Goal: Information Seeking & Learning: Learn about a topic

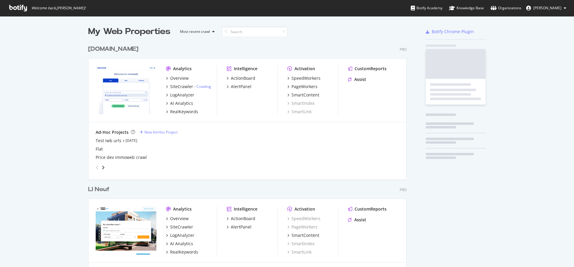
scroll to position [1689, 319]
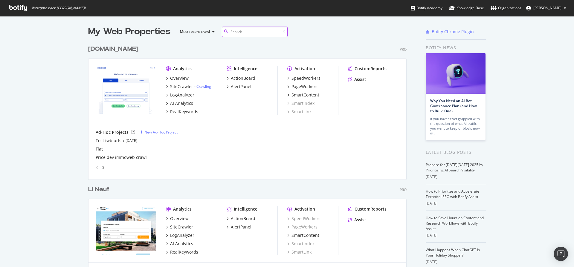
click at [260, 34] on input at bounding box center [255, 32] width 66 height 10
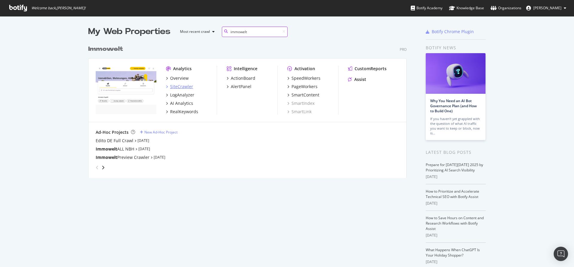
type input "immowelt"
click at [182, 87] on div "SiteCrawler" at bounding box center [181, 87] width 23 height 6
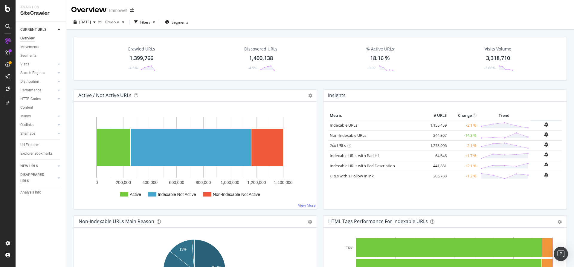
click at [140, 57] on div "1,399,766" at bounding box center [141, 58] width 24 height 8
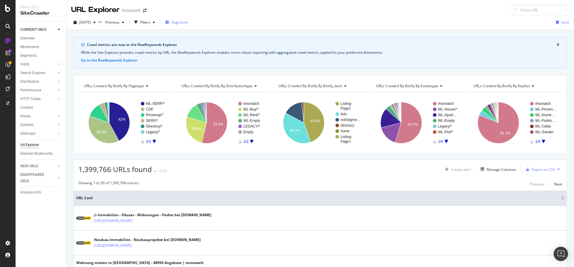
click at [188, 22] on span "Segments" at bounding box center [180, 22] width 17 height 5
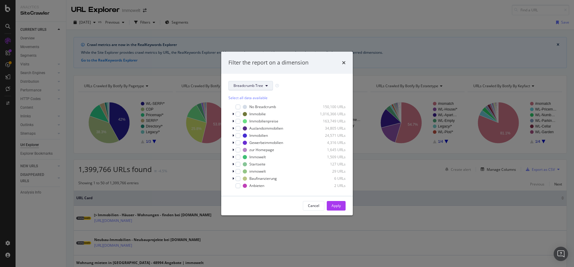
click at [249, 87] on span "Breadcrumb Tree" at bounding box center [248, 85] width 30 height 5
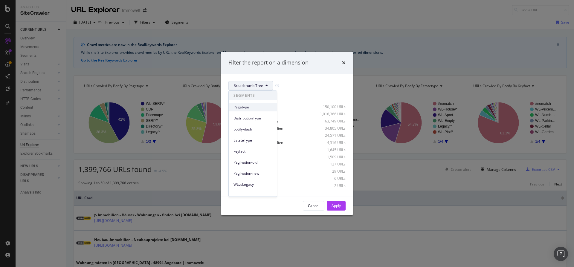
click at [248, 108] on span "Pagetype" at bounding box center [252, 107] width 39 height 5
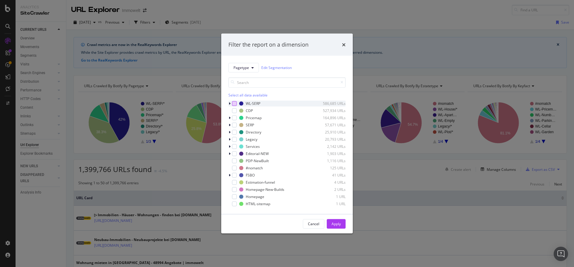
click at [234, 104] on div "modal" at bounding box center [234, 103] width 5 height 5
click at [340, 224] on div "Apply" at bounding box center [335, 223] width 9 height 5
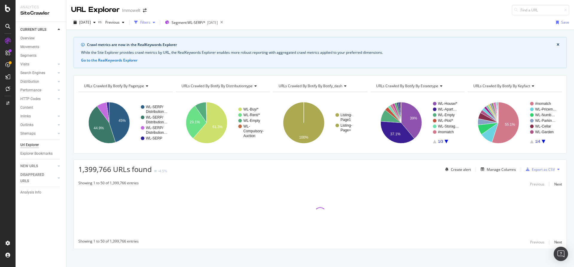
click at [155, 23] on icon "button" at bounding box center [154, 23] width 2 height 4
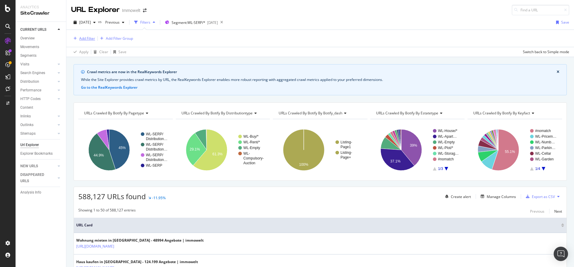
click at [85, 39] on div "Add Filter" at bounding box center [87, 38] width 16 height 5
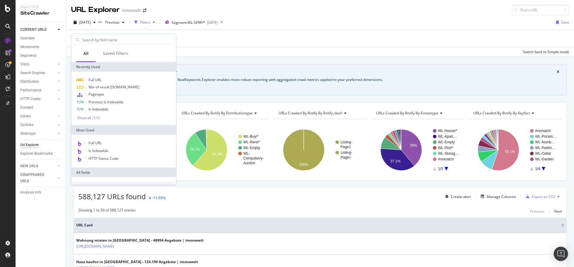
scroll to position [225, 0]
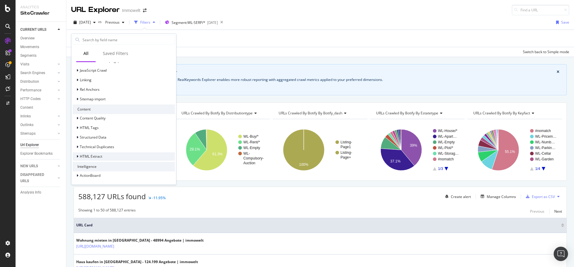
click at [76, 156] on div "HTML Extract" at bounding box center [88, 157] width 30 height 6
click at [98, 169] on span "Nbr of result [DOMAIN_NAME]" at bounding box center [117, 170] width 51 height 5
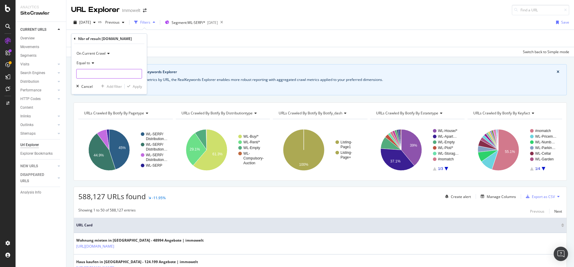
click at [91, 71] on input "number" at bounding box center [109, 74] width 66 height 10
type input "1"
click at [137, 86] on div "Apply" at bounding box center [137, 86] width 9 height 5
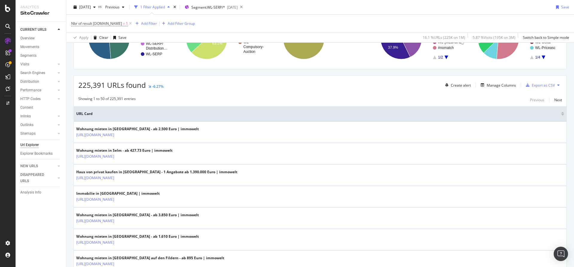
scroll to position [128, 0]
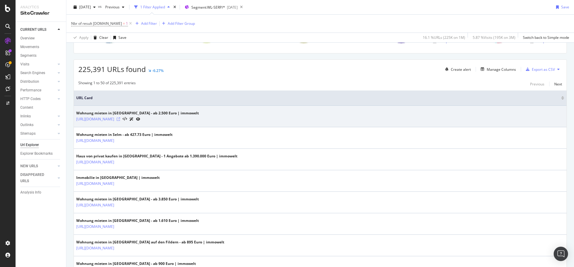
click at [120, 119] on icon at bounding box center [119, 119] width 4 height 4
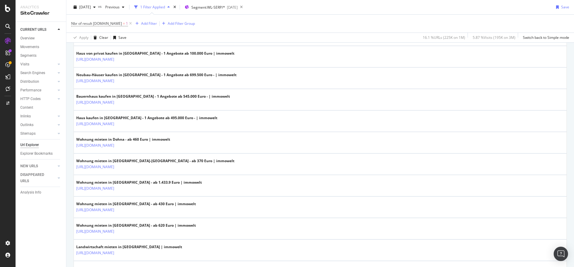
scroll to position [390, 0]
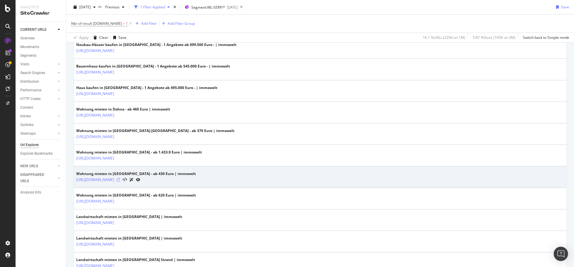
click at [120, 180] on icon at bounding box center [119, 180] width 4 height 4
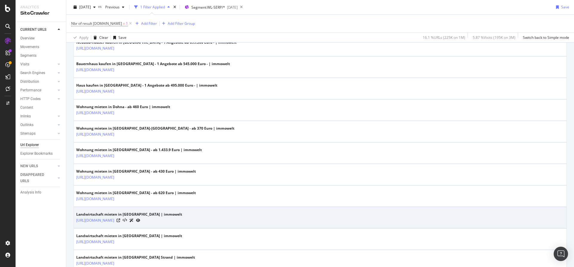
scroll to position [395, 0]
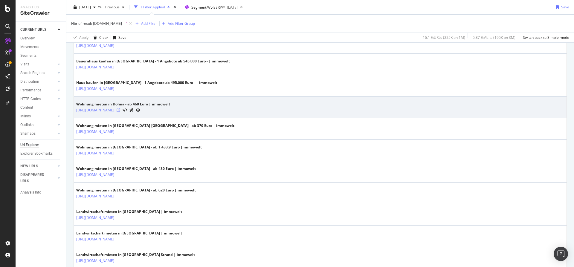
click at [120, 110] on icon at bounding box center [119, 111] width 4 height 4
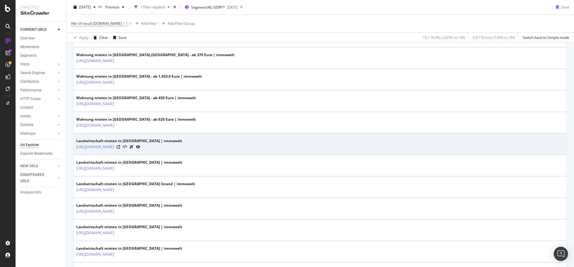
scroll to position [506, 0]
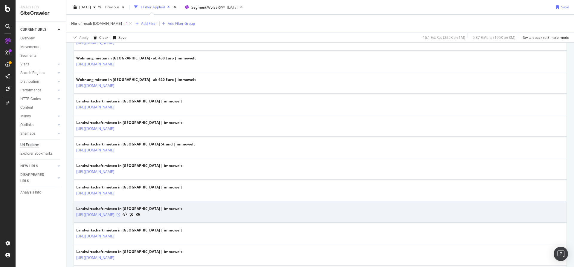
click at [120, 215] on icon at bounding box center [119, 215] width 4 height 4
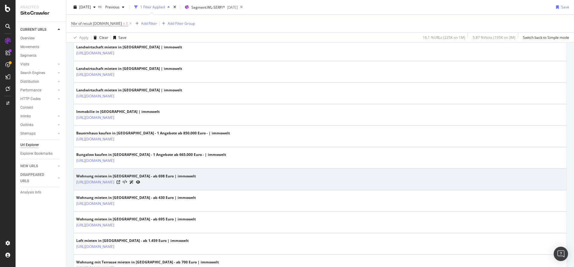
scroll to position [751, 0]
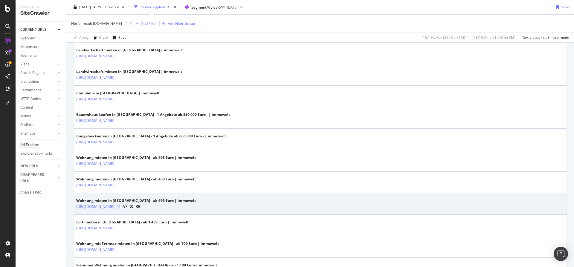
click at [120, 207] on icon at bounding box center [119, 207] width 4 height 4
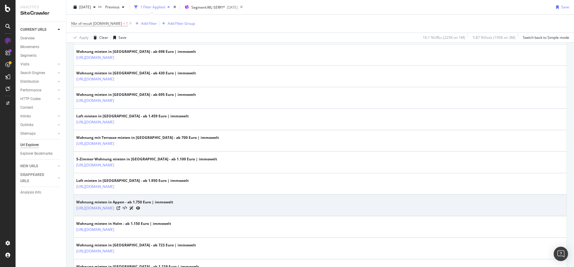
scroll to position [858, 0]
click at [120, 207] on icon at bounding box center [119, 208] width 4 height 4
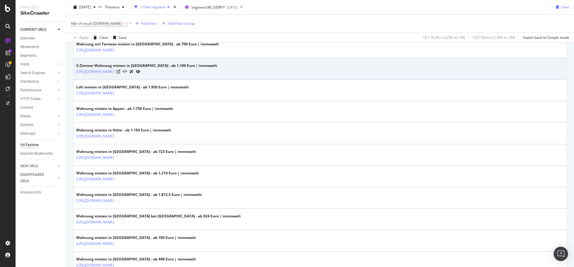
scroll to position [1015, 0]
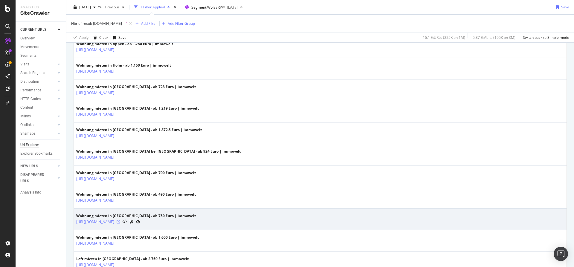
click at [120, 221] on icon at bounding box center [119, 222] width 4 height 4
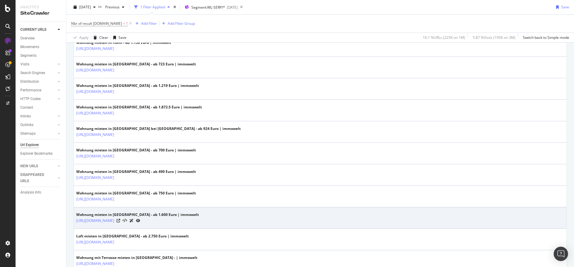
scroll to position [1077, 0]
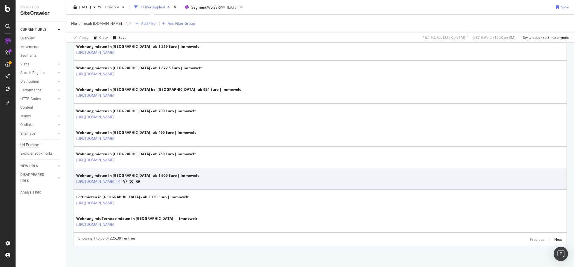
click at [120, 182] on icon at bounding box center [119, 182] width 4 height 4
